Goal: Transaction & Acquisition: Purchase product/service

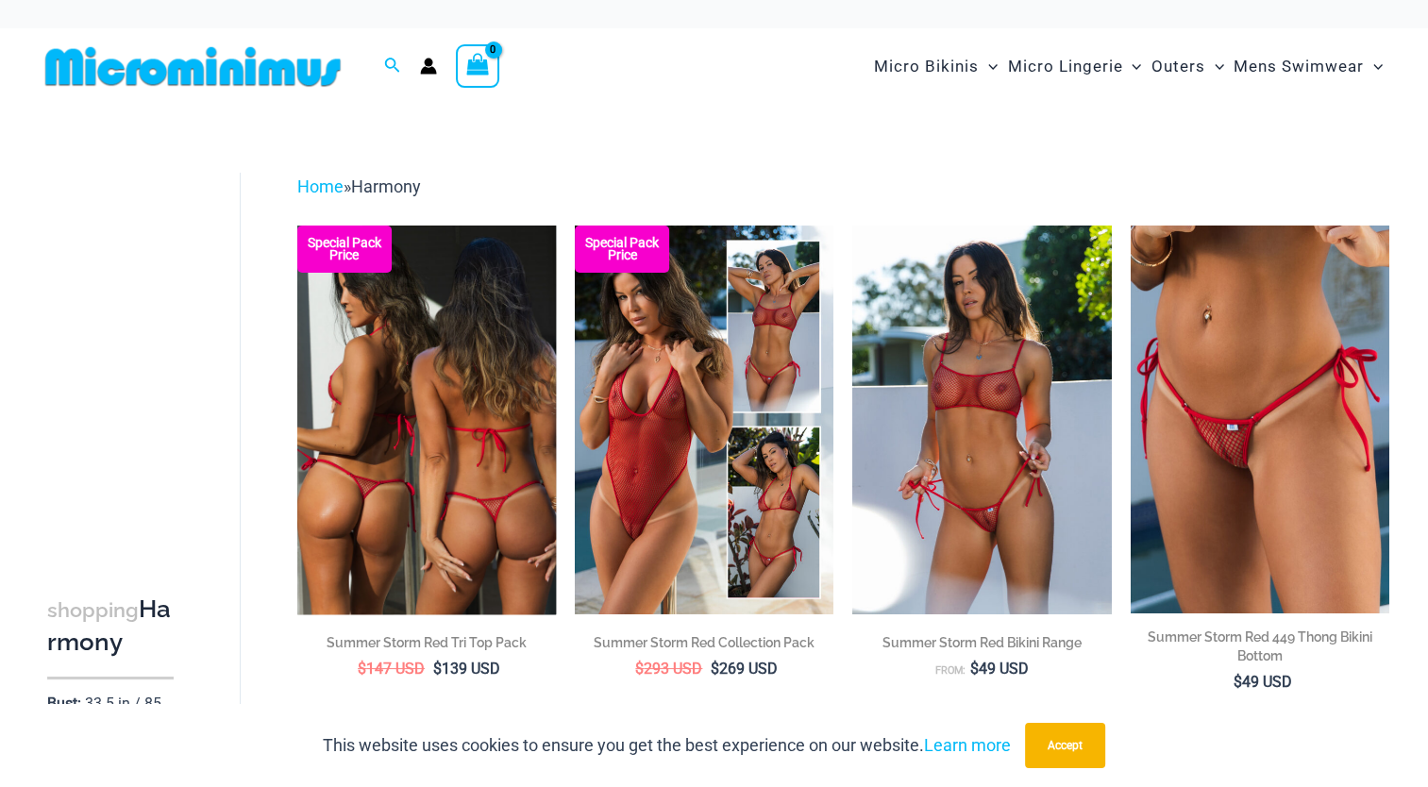
click at [445, 395] on img at bounding box center [426, 420] width 259 height 388
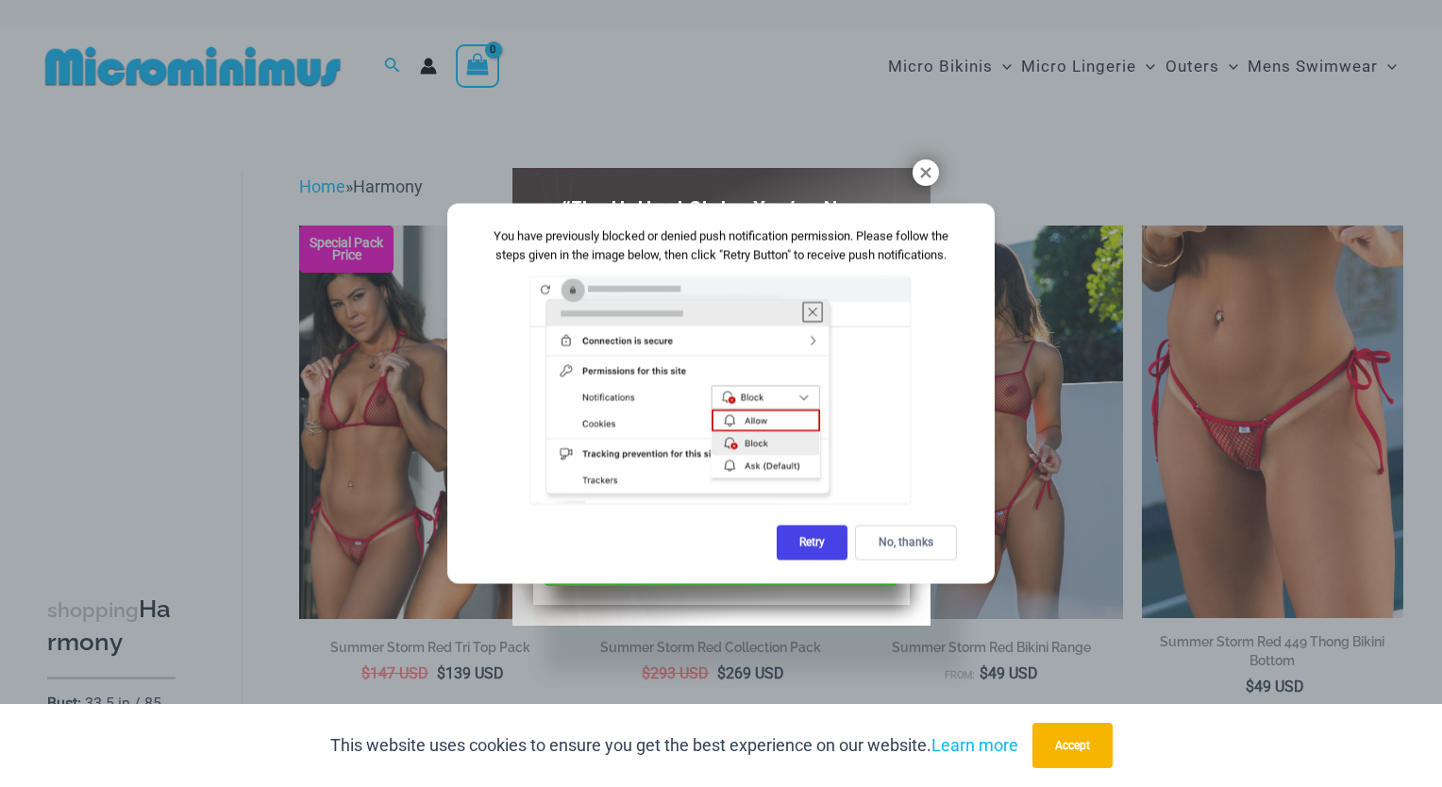
click at [925, 187] on div "“The Hottest Styles You’ve Never Seen” Exclusive Looks. Private Drops. Only Our…" at bounding box center [721, 397] width 418 height 458
click at [924, 170] on icon at bounding box center [925, 172] width 10 height 10
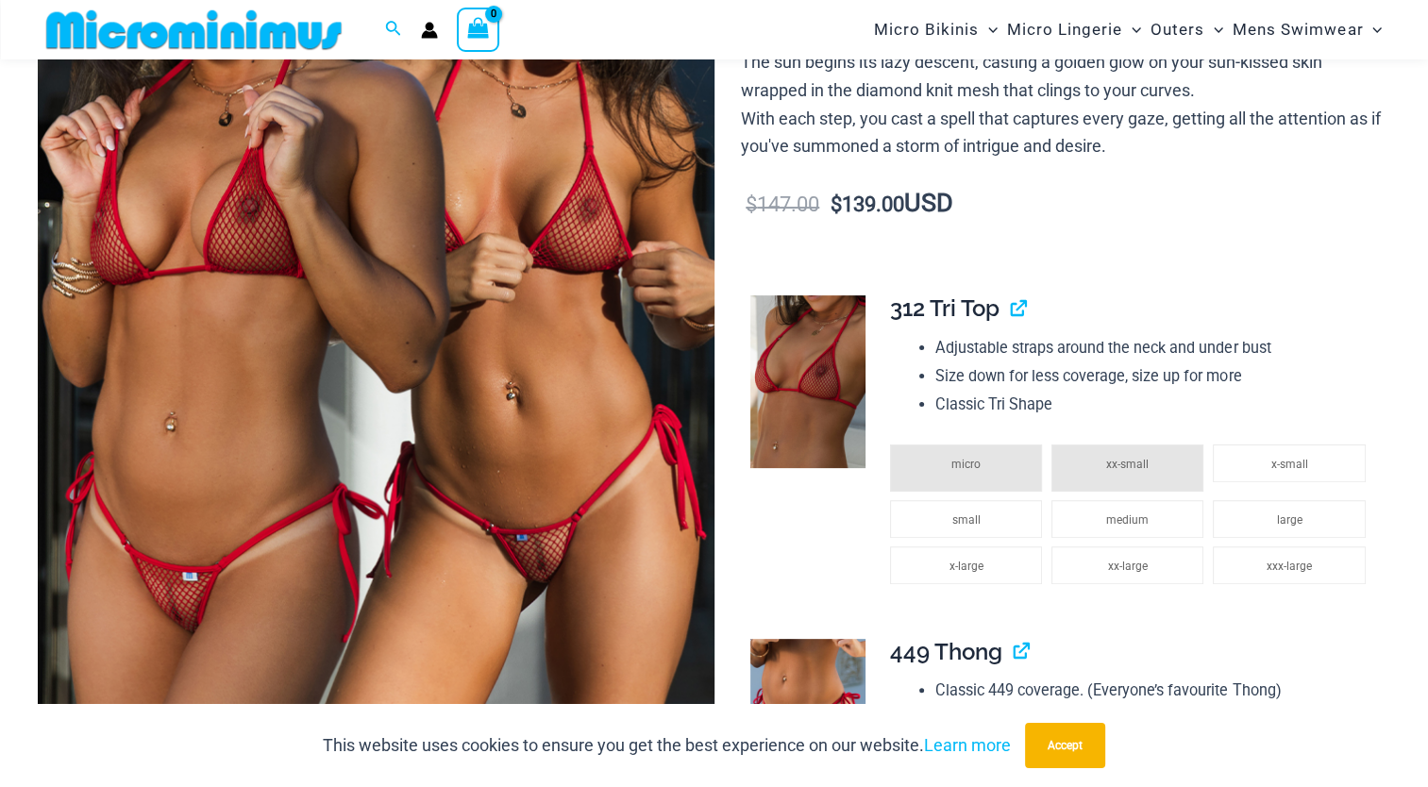
scroll to position [456, 0]
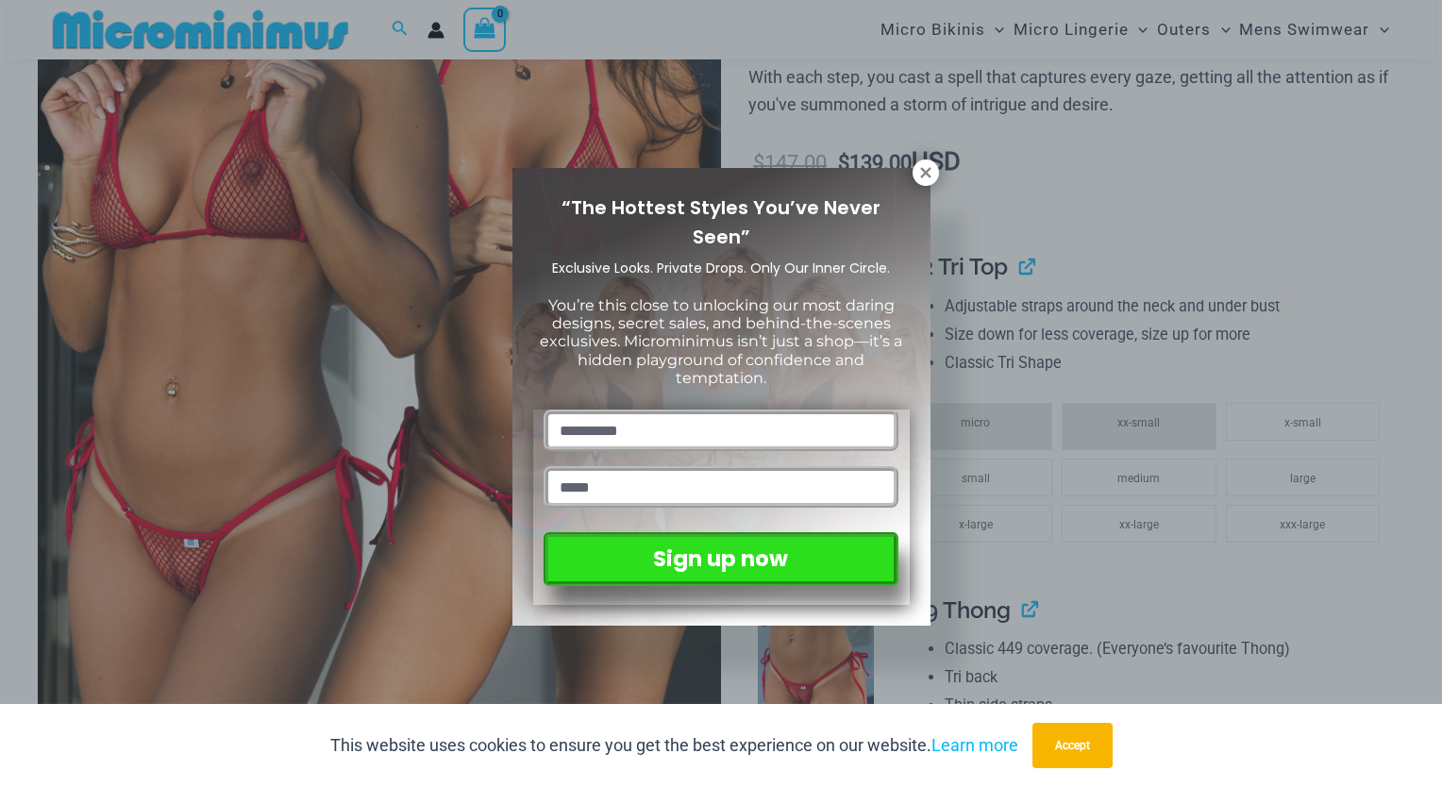
click at [925, 168] on icon at bounding box center [925, 172] width 17 height 17
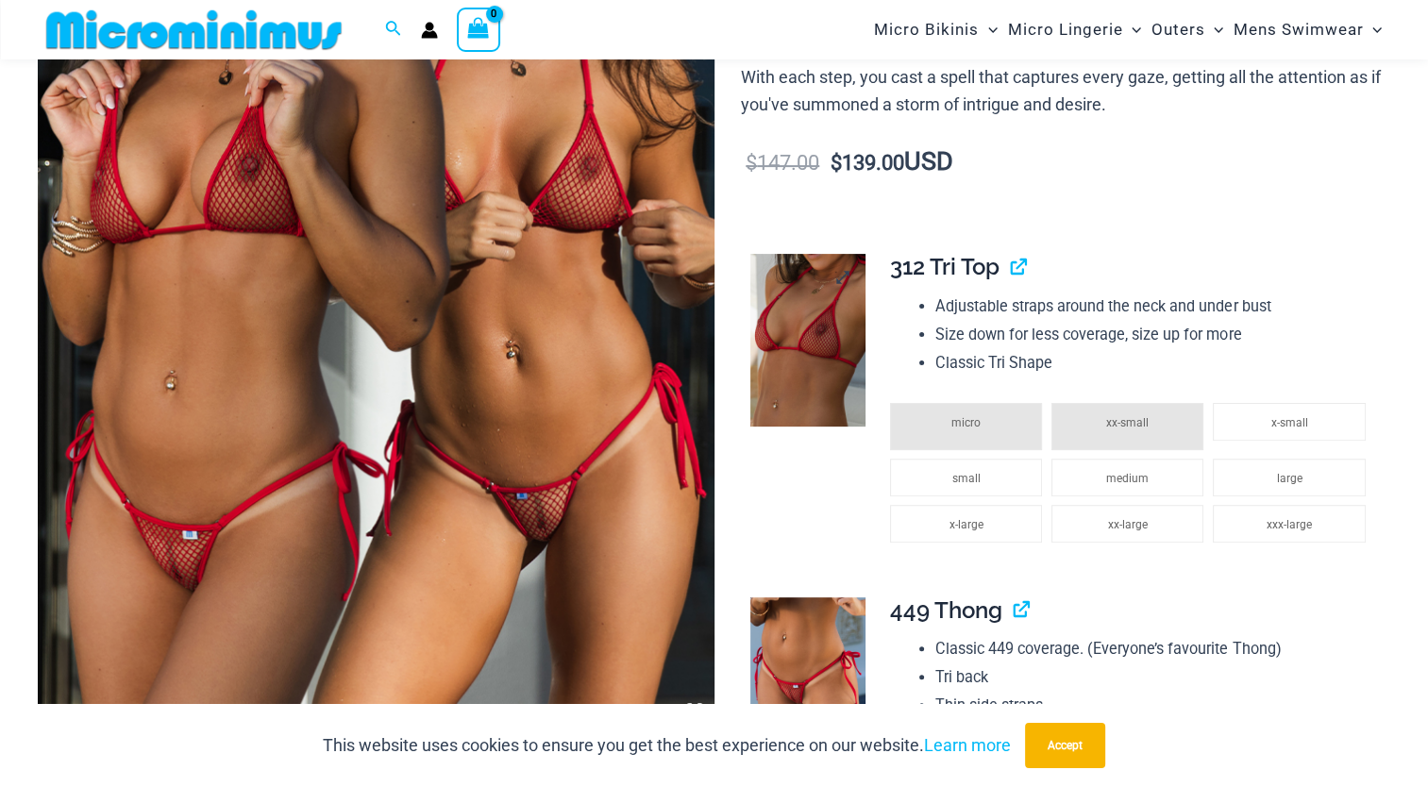
click at [831, 350] on img at bounding box center [807, 340] width 114 height 172
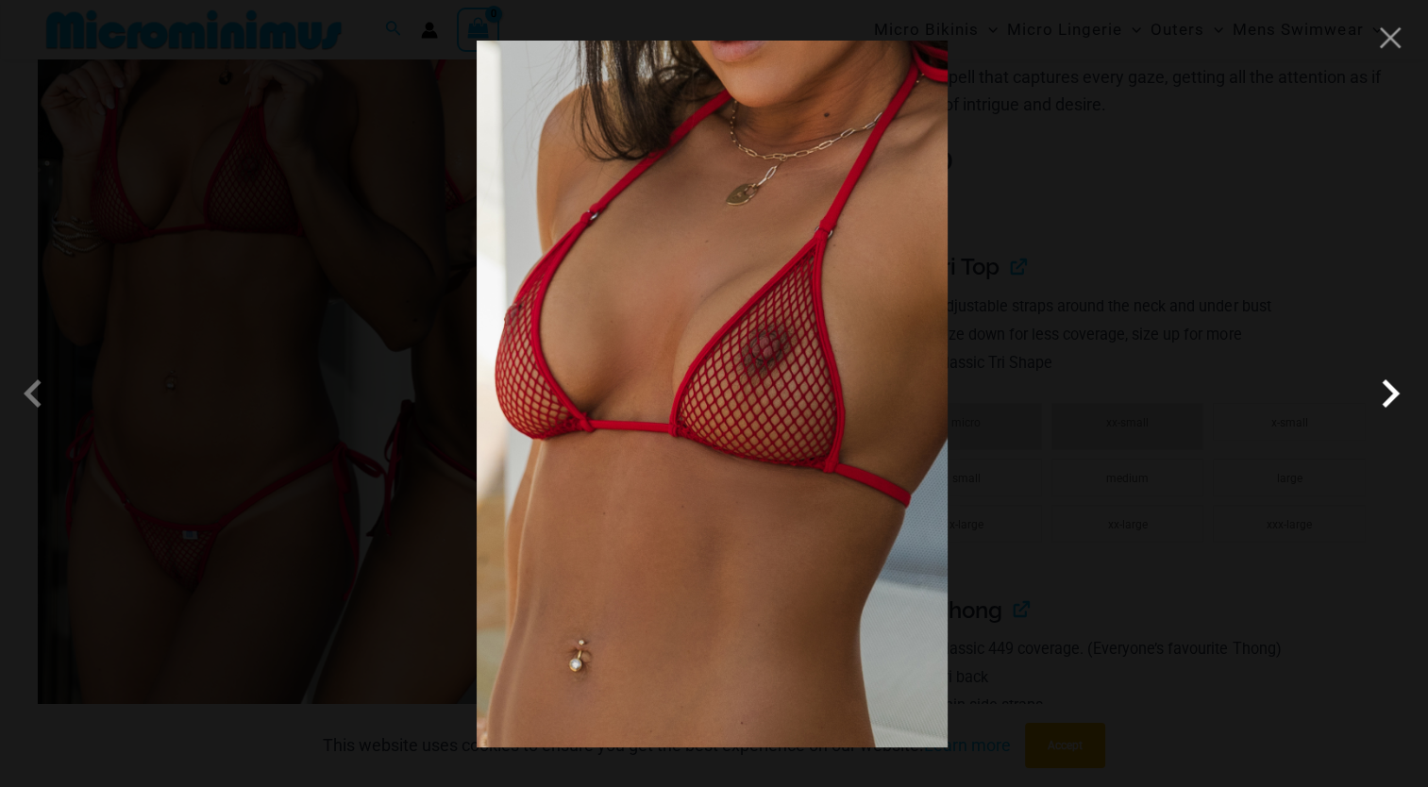
click at [1389, 388] on span at bounding box center [1390, 393] width 57 height 57
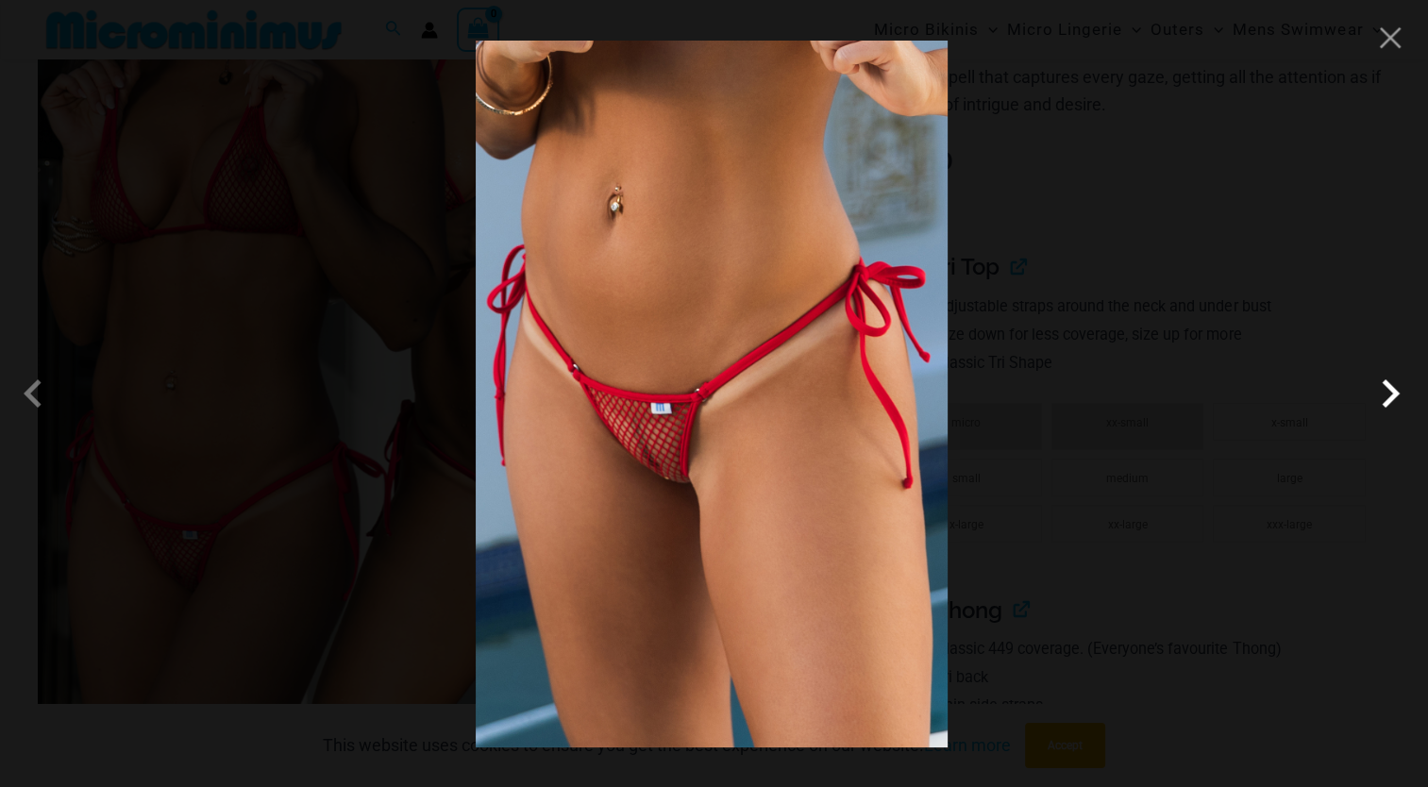
click at [1389, 388] on span at bounding box center [1390, 393] width 57 height 57
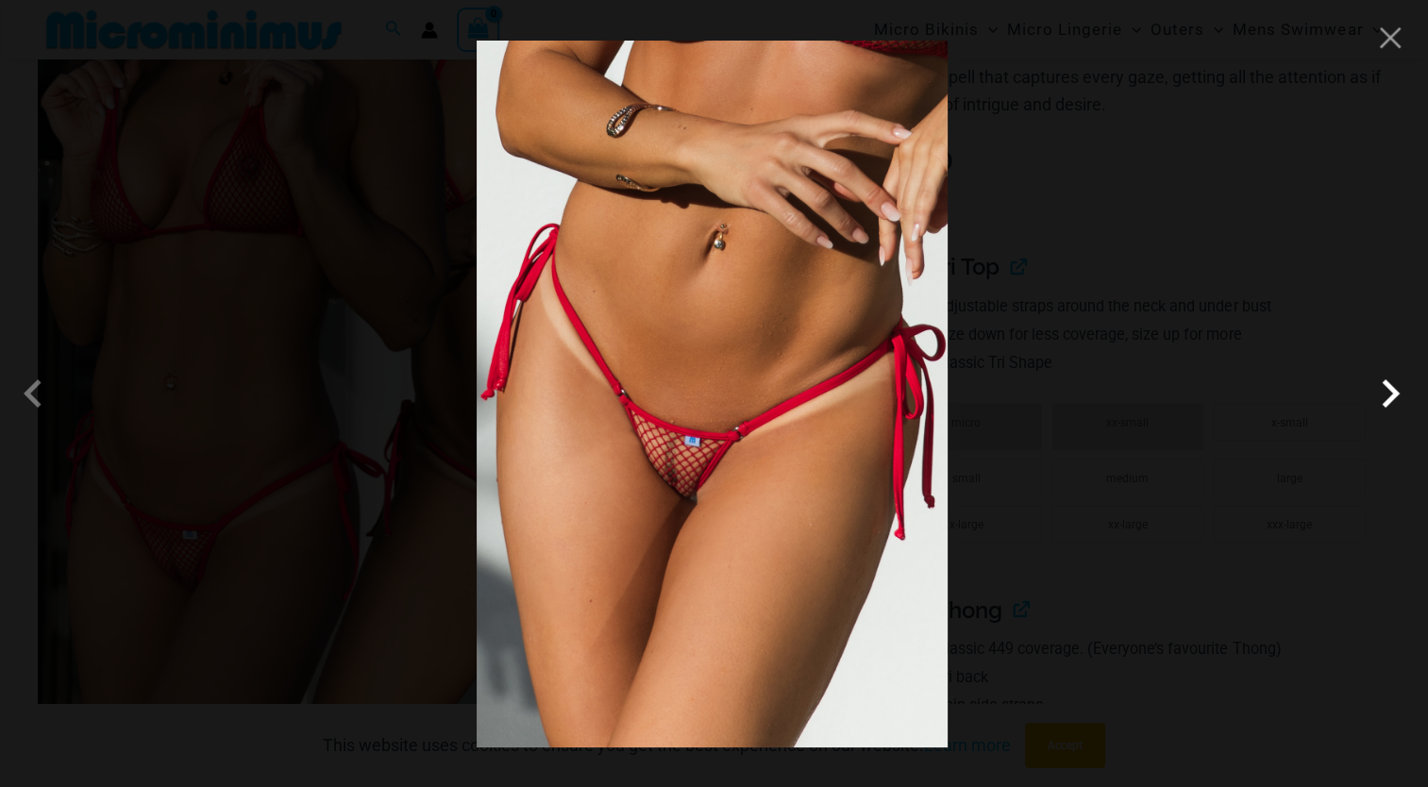
click at [1389, 388] on span at bounding box center [1390, 393] width 57 height 57
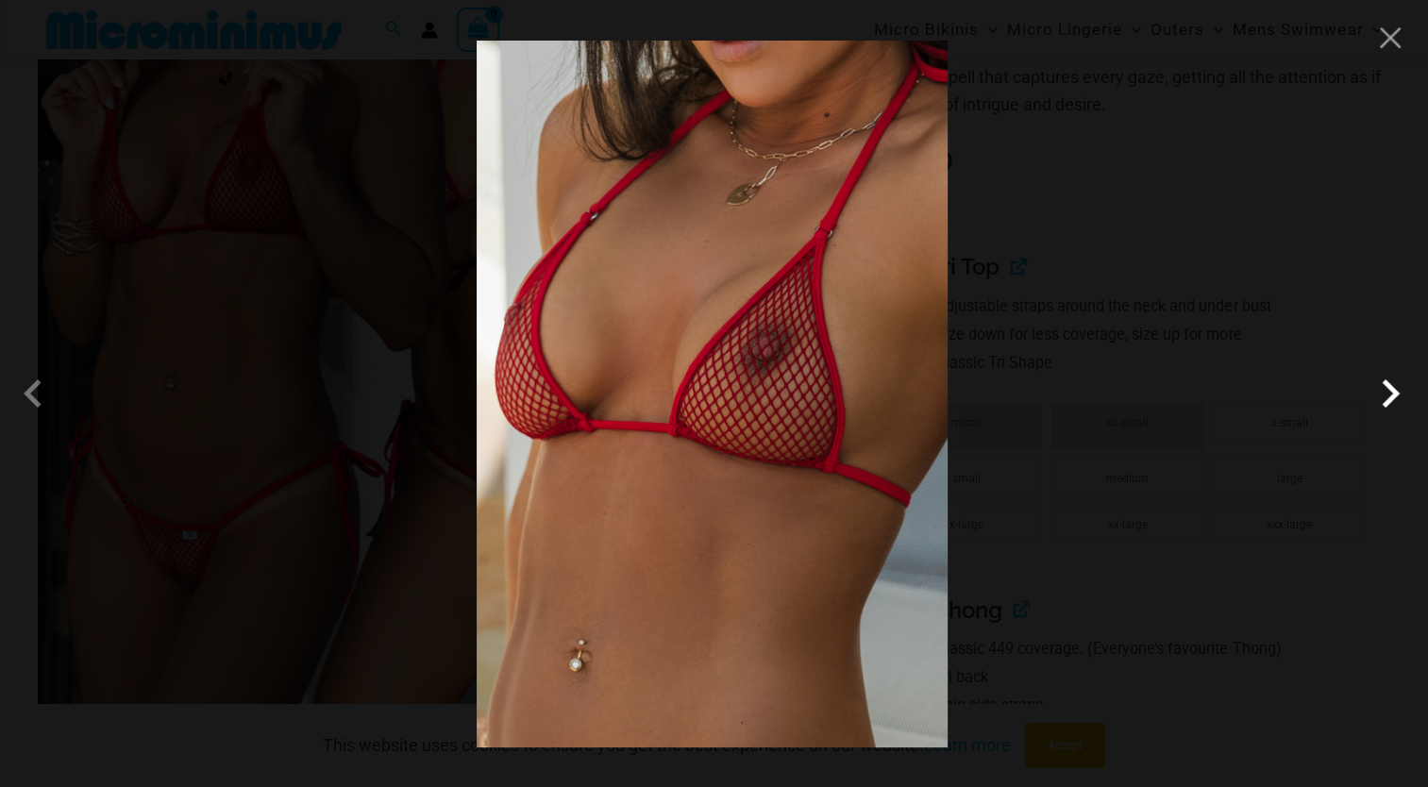
click at [1389, 388] on span at bounding box center [1390, 393] width 57 height 57
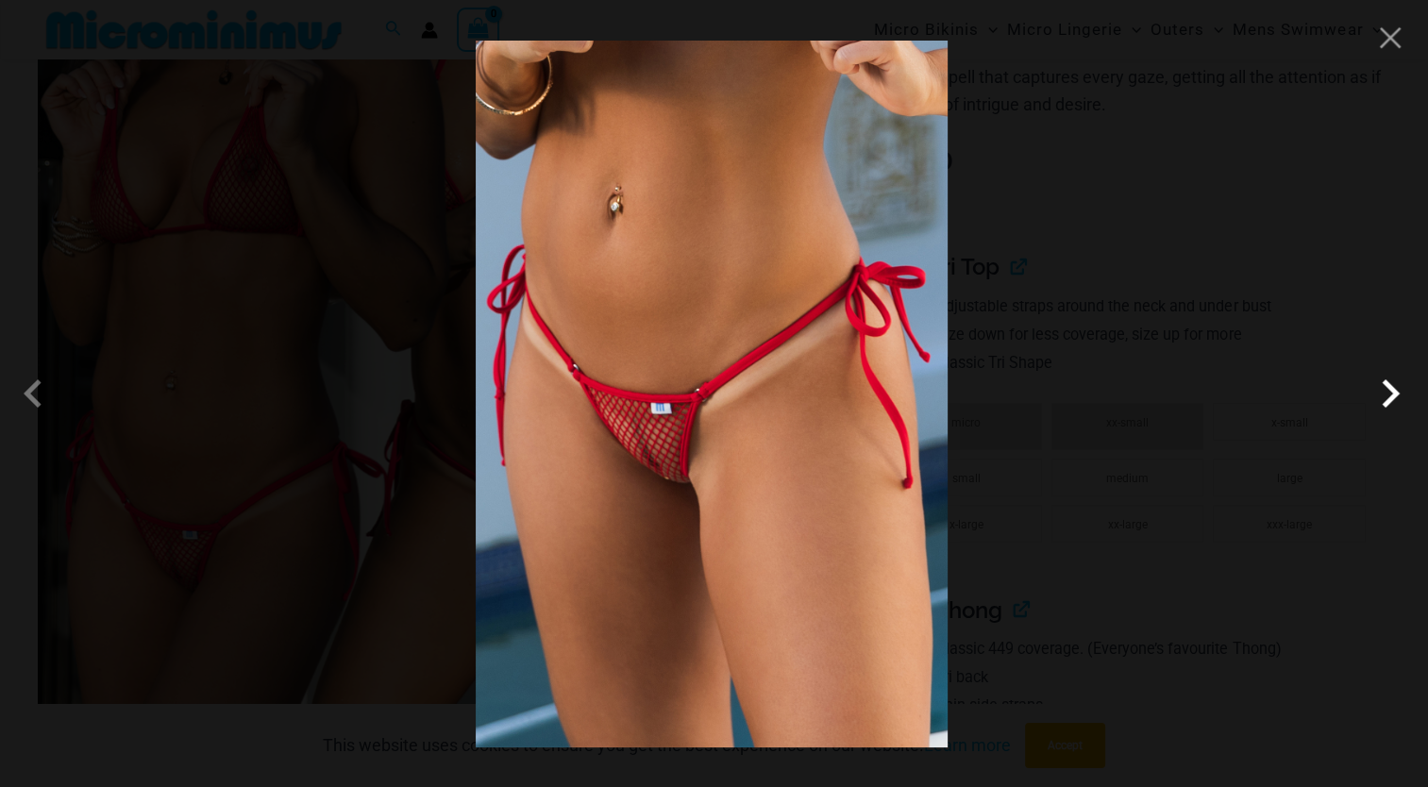
click at [1389, 388] on span at bounding box center [1390, 393] width 57 height 57
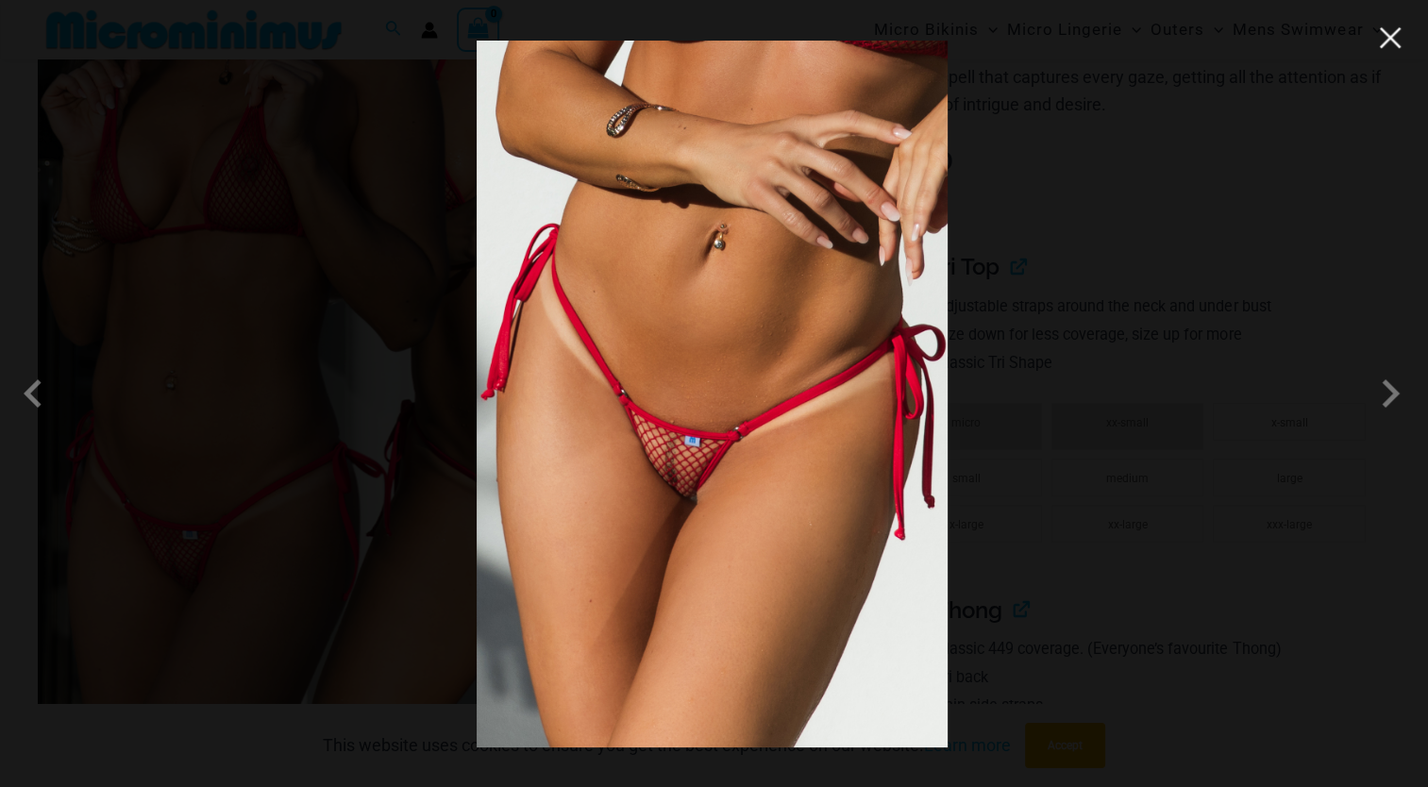
click at [1396, 41] on button "Close" at bounding box center [1390, 38] width 28 height 28
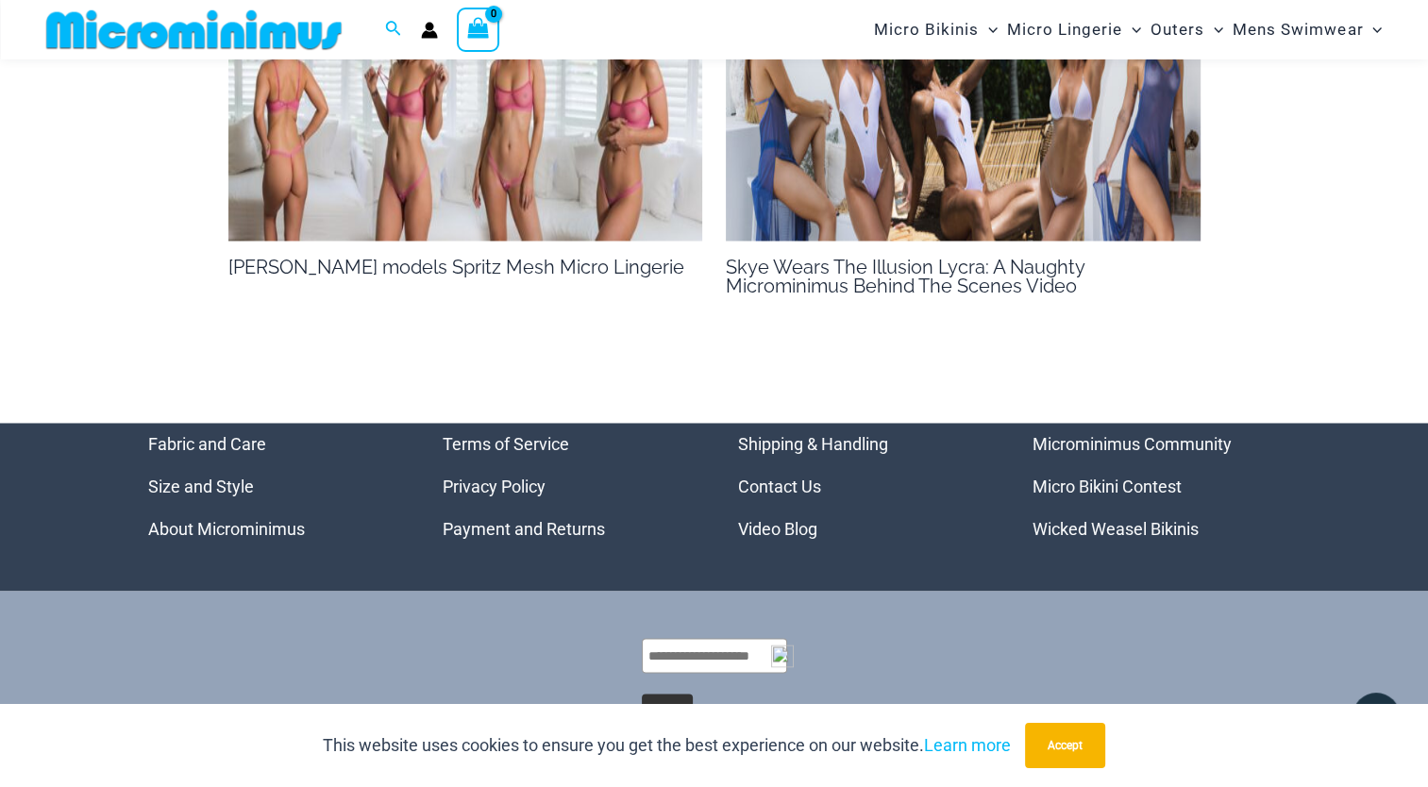
scroll to position [3041, 0]
